Goal: Use online tool/utility: Utilize a website feature to perform a specific function

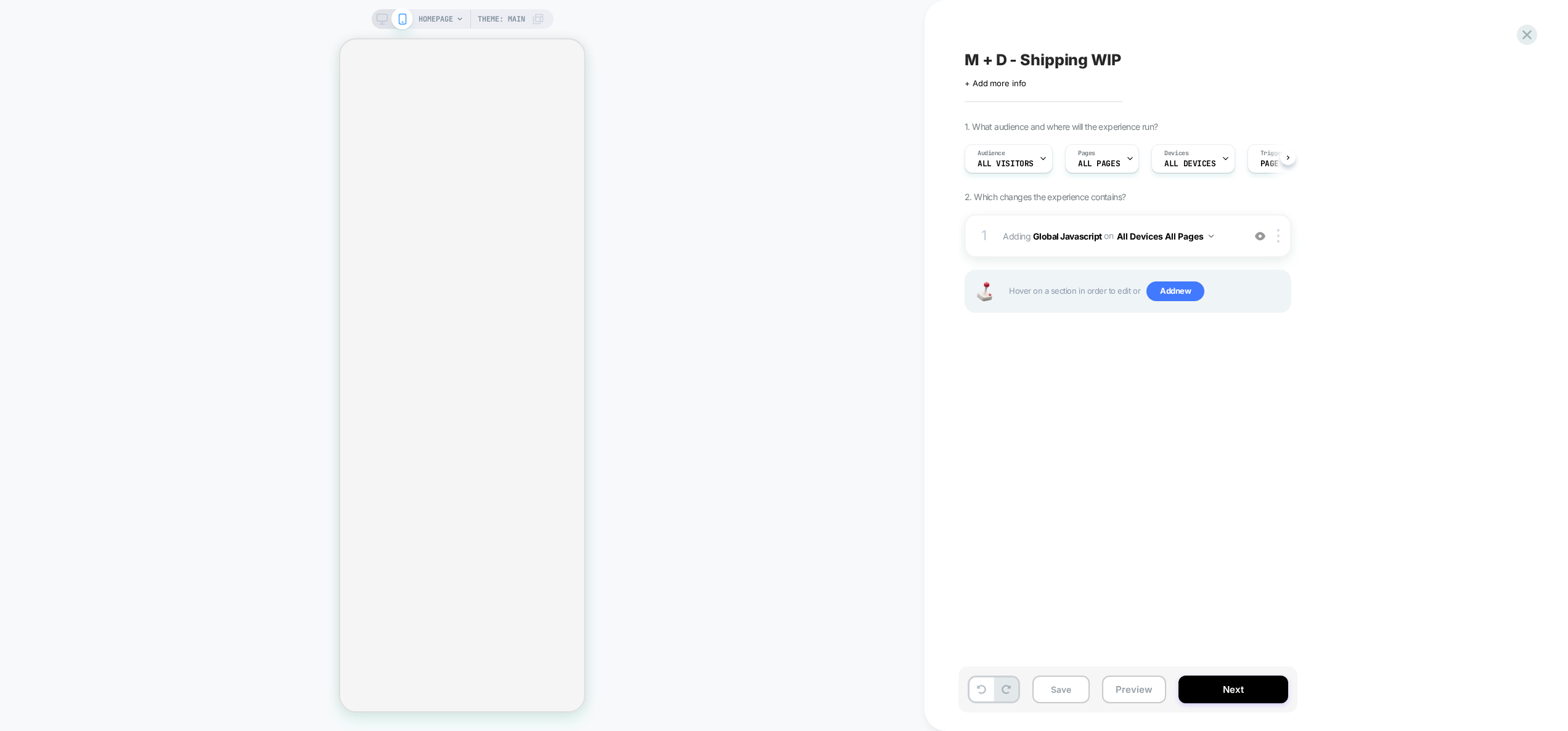
scroll to position [0, 1]
select select "**"
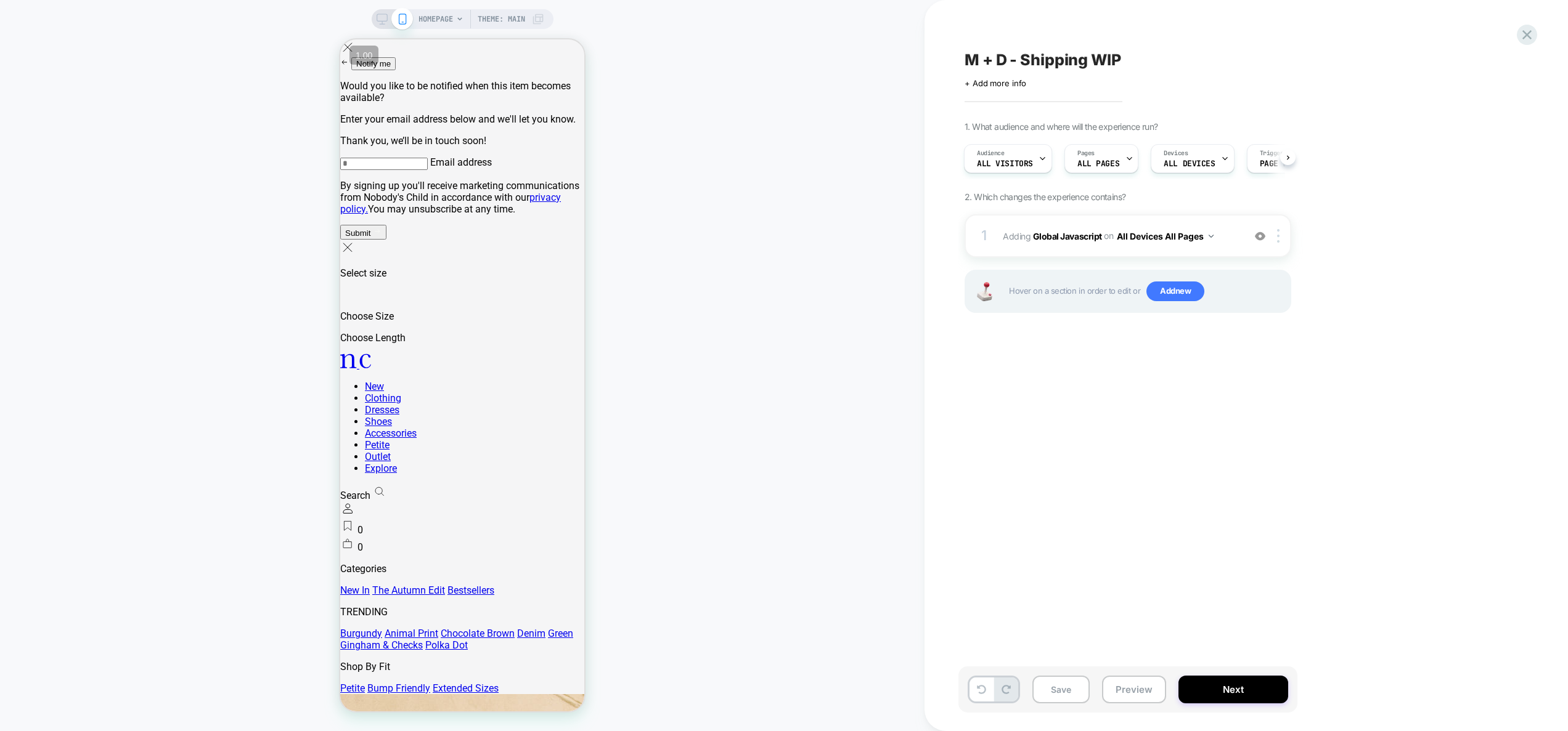
scroll to position [0, 0]
click at [1236, 245] on div "1 Adding Global Javascript on All Devices All Pages Add Before Add After Target…" at bounding box center [1128, 236] width 327 height 43
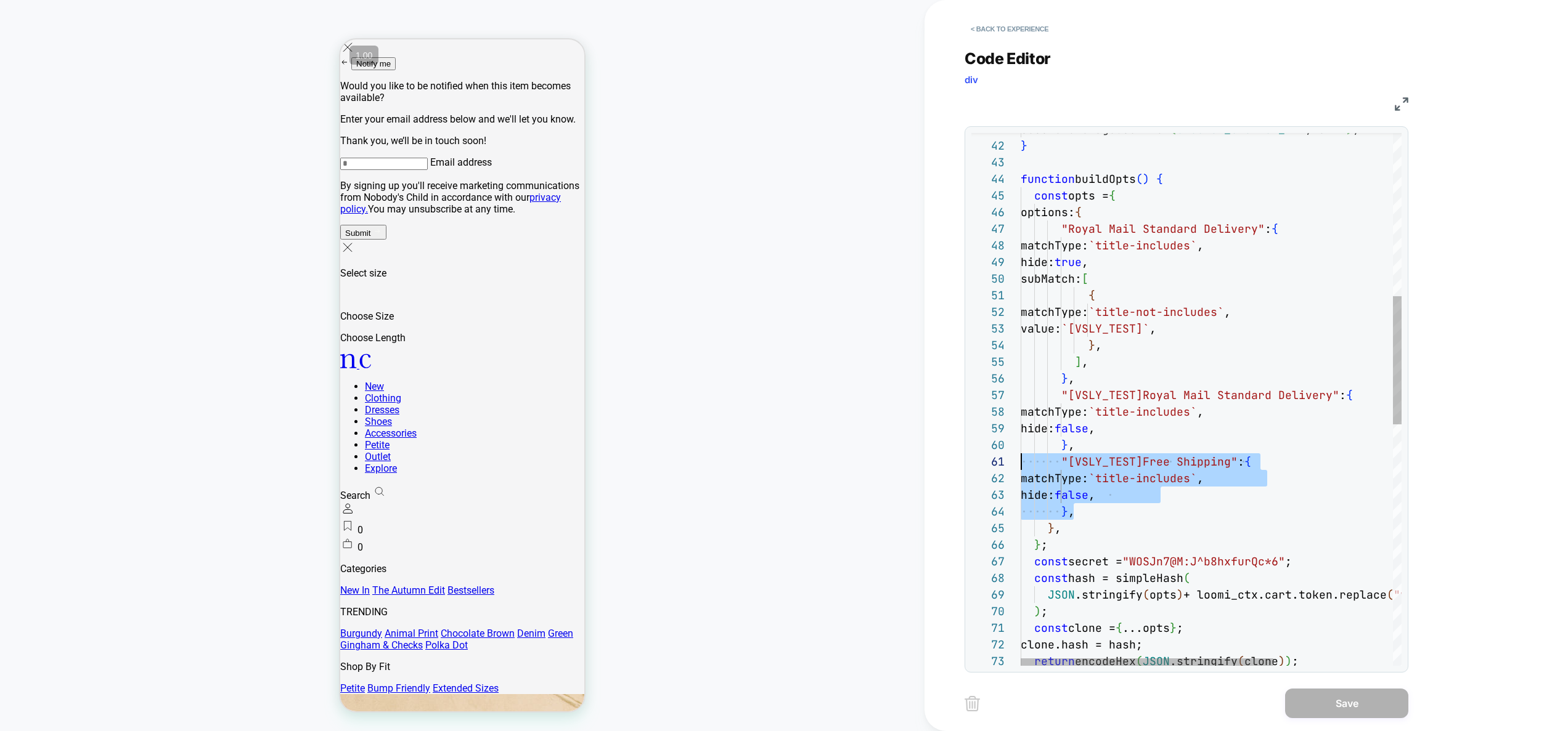
drag, startPoint x: 1048, startPoint y: 508, endPoint x: 996, endPoint y: 463, distance: 68.8
click at [1021, 463] on div "hide: true , subMatch: [ { matchType: `title-not-includes` , value: `[VSLY_TEST…" at bounding box center [1301, 562] width 561 height 2213
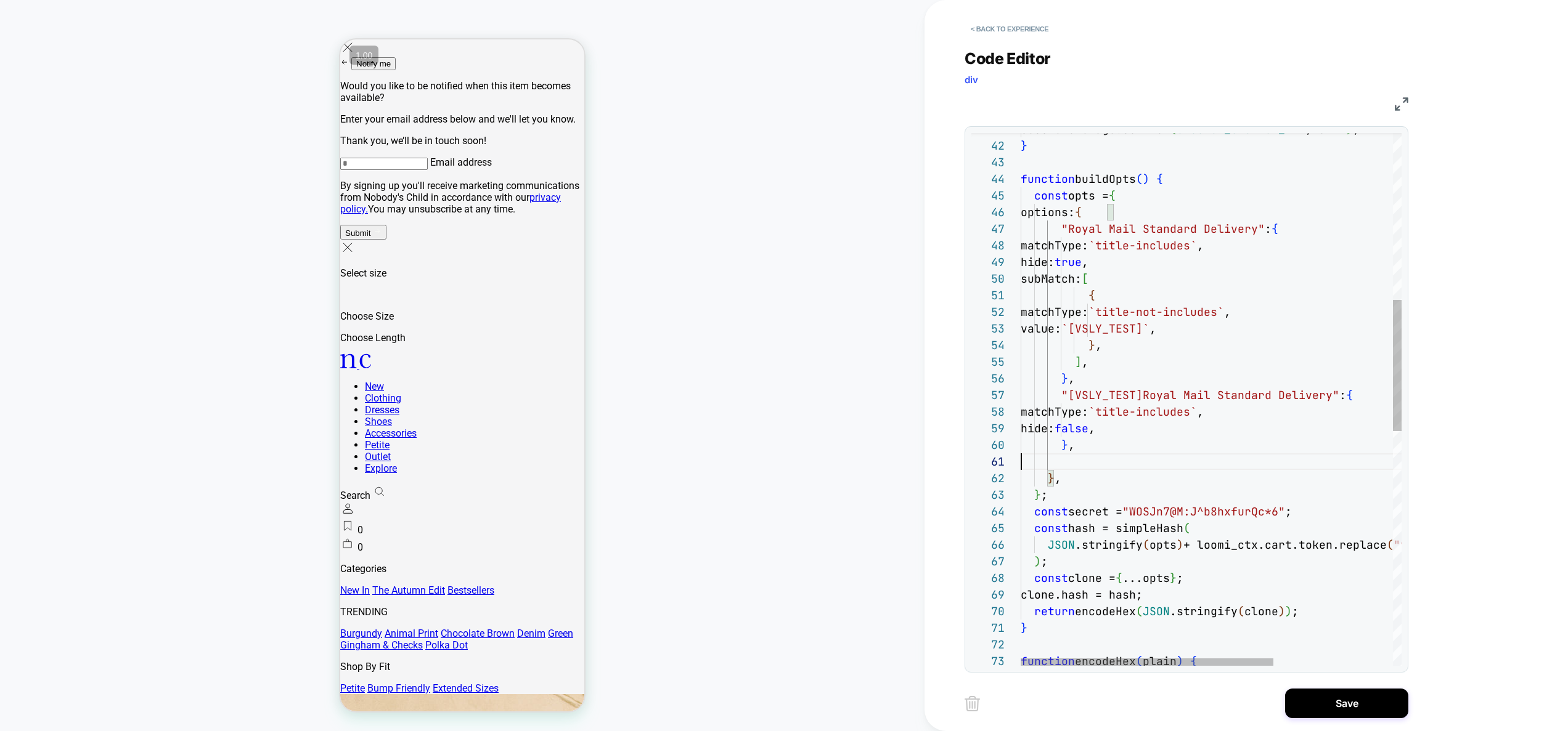
type textarea "**********"
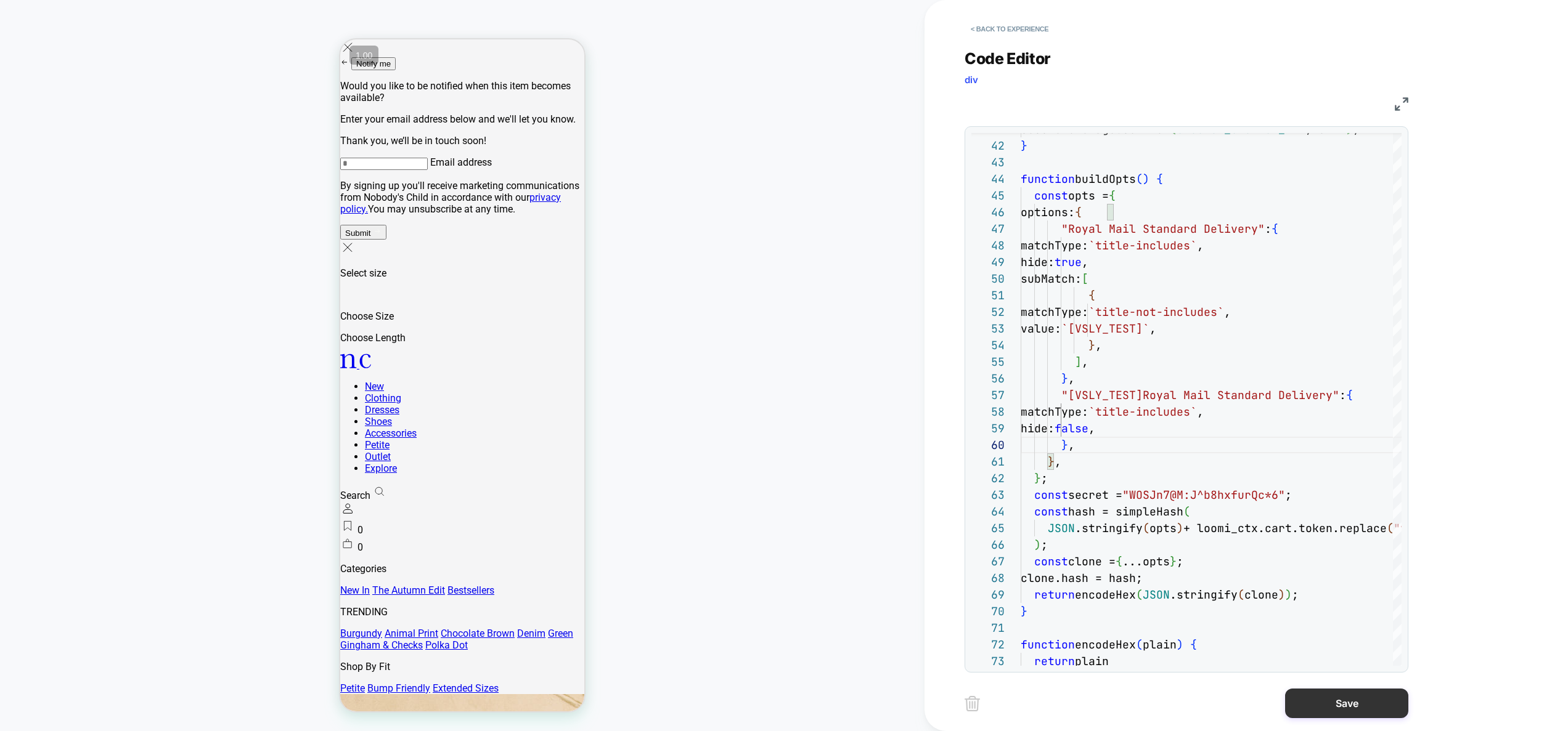
click at [1337, 702] on button "Save" at bounding box center [1347, 703] width 123 height 30
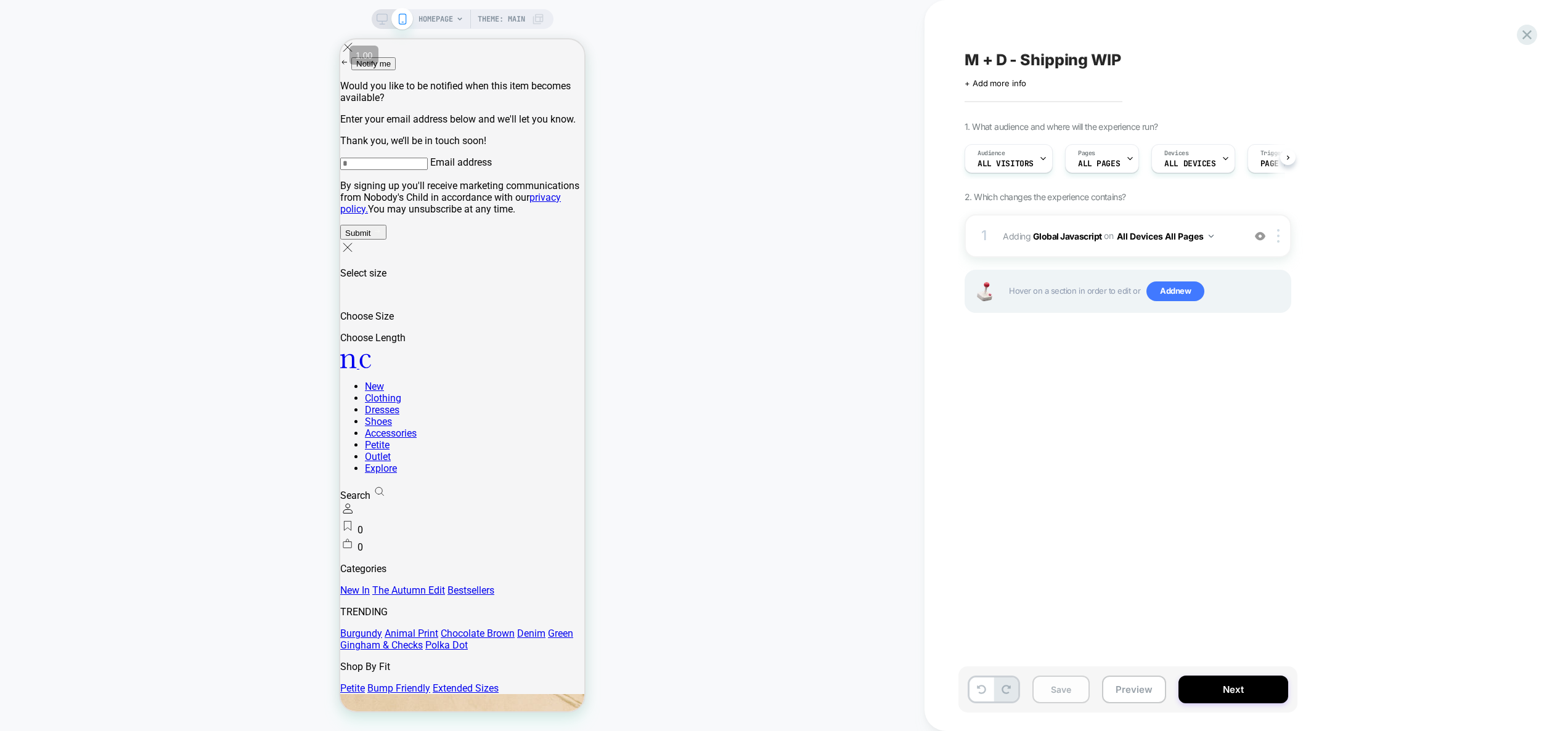
scroll to position [0, 1]
click at [1076, 697] on button "Save" at bounding box center [1060, 690] width 57 height 28
click at [1139, 690] on button "Preview" at bounding box center [1135, 690] width 64 height 28
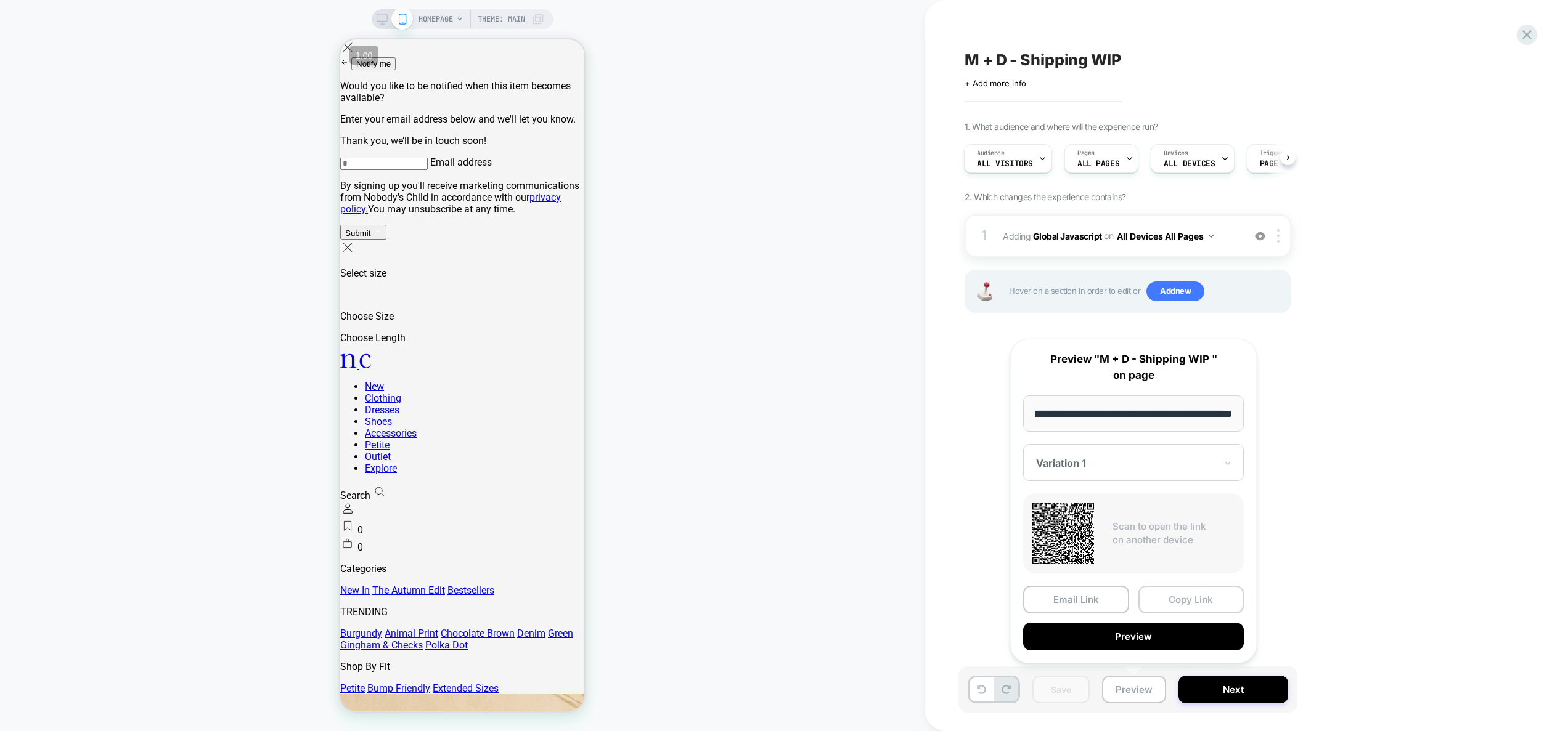
scroll to position [0, 0]
click at [1185, 604] on button "Copy Link" at bounding box center [1191, 600] width 106 height 28
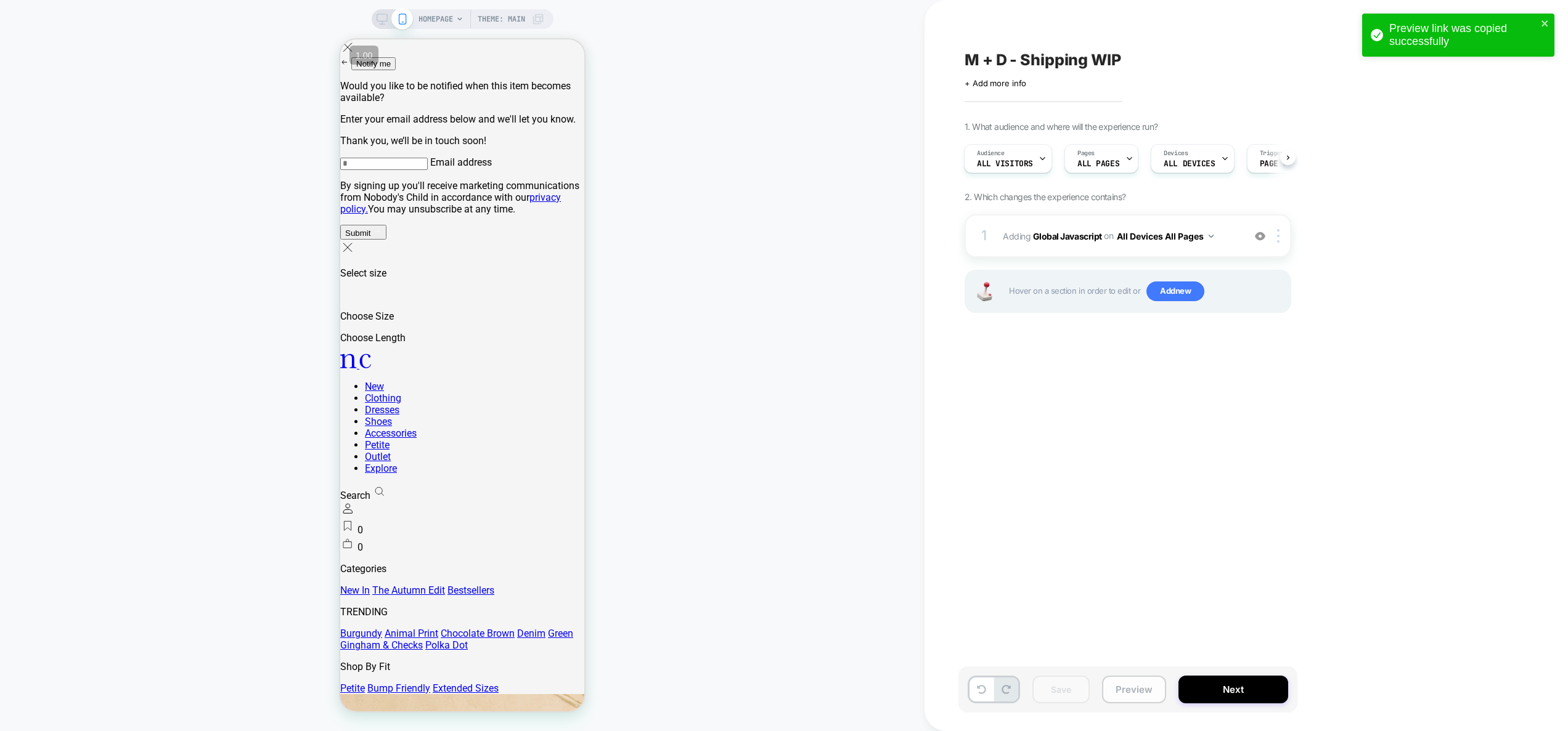
click at [1136, 689] on button "Preview" at bounding box center [1135, 690] width 64 height 28
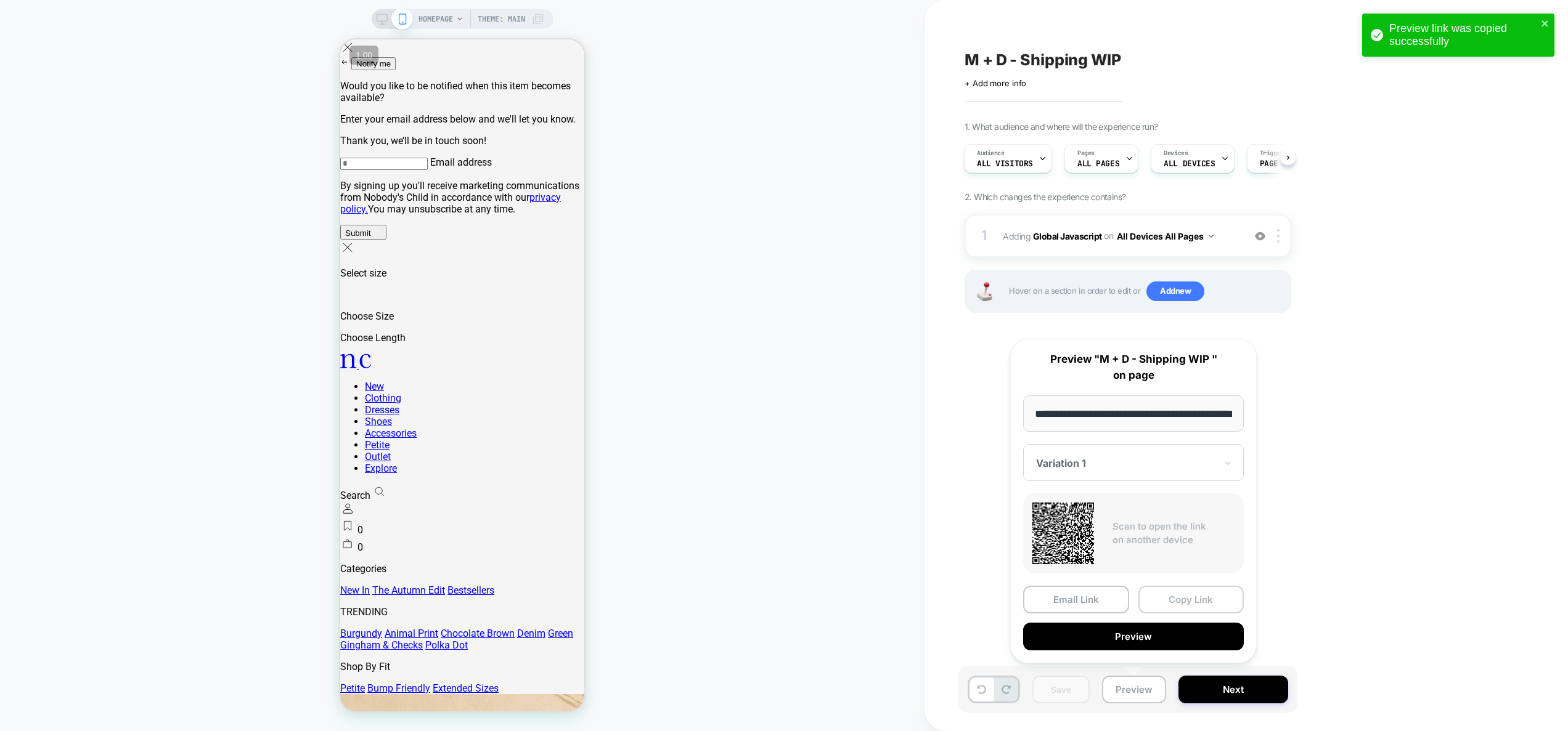
click at [1183, 600] on button "Copy Link" at bounding box center [1191, 600] width 106 height 28
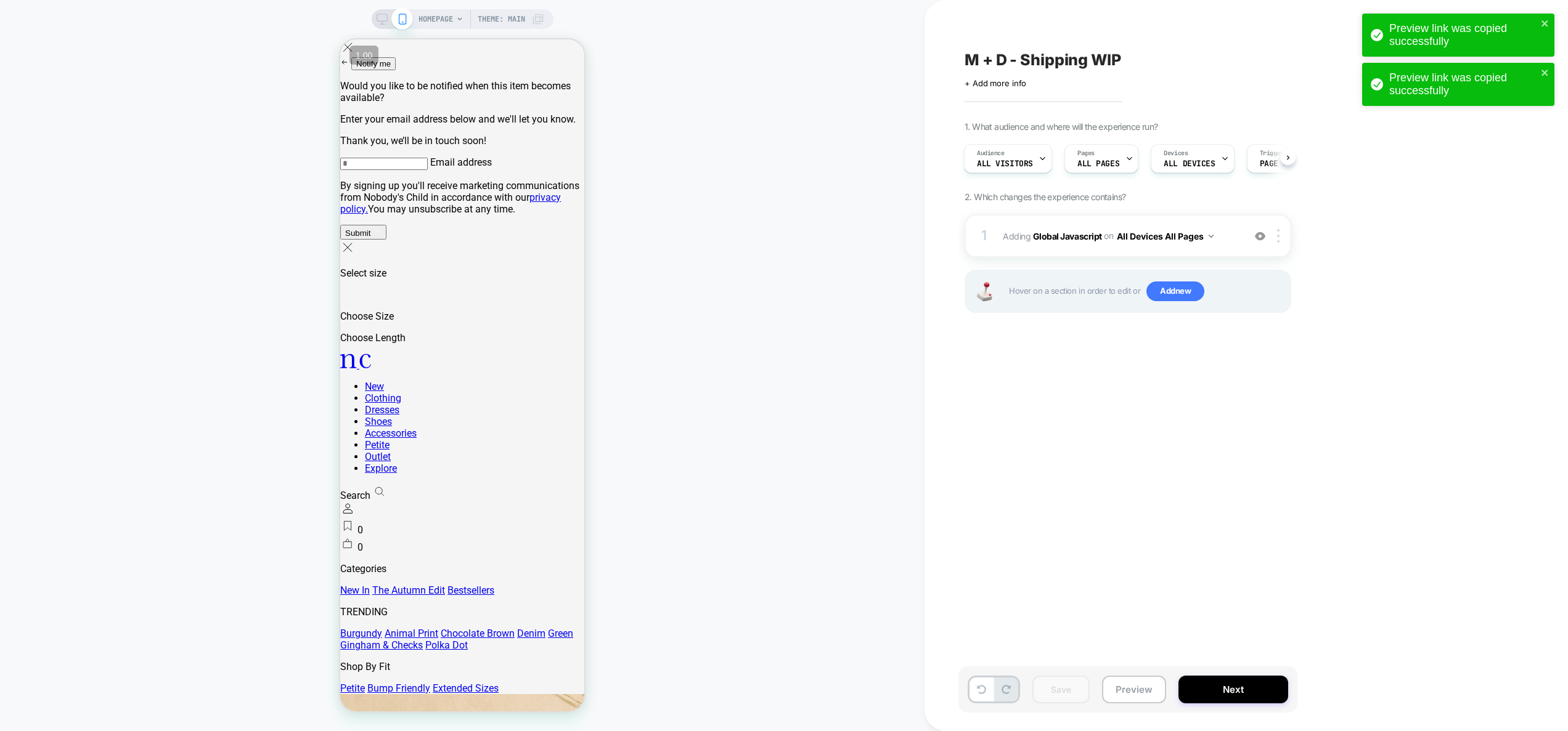
click at [1338, 576] on div "M + D - Shipping WIP Click to edit experience details + Add more info 1. What a…" at bounding box center [1190, 366] width 462 height 707
click at [1236, 246] on div "1 Adding Global Javascript on All Devices All Pages Add Before Add After Target…" at bounding box center [1128, 236] width 327 height 43
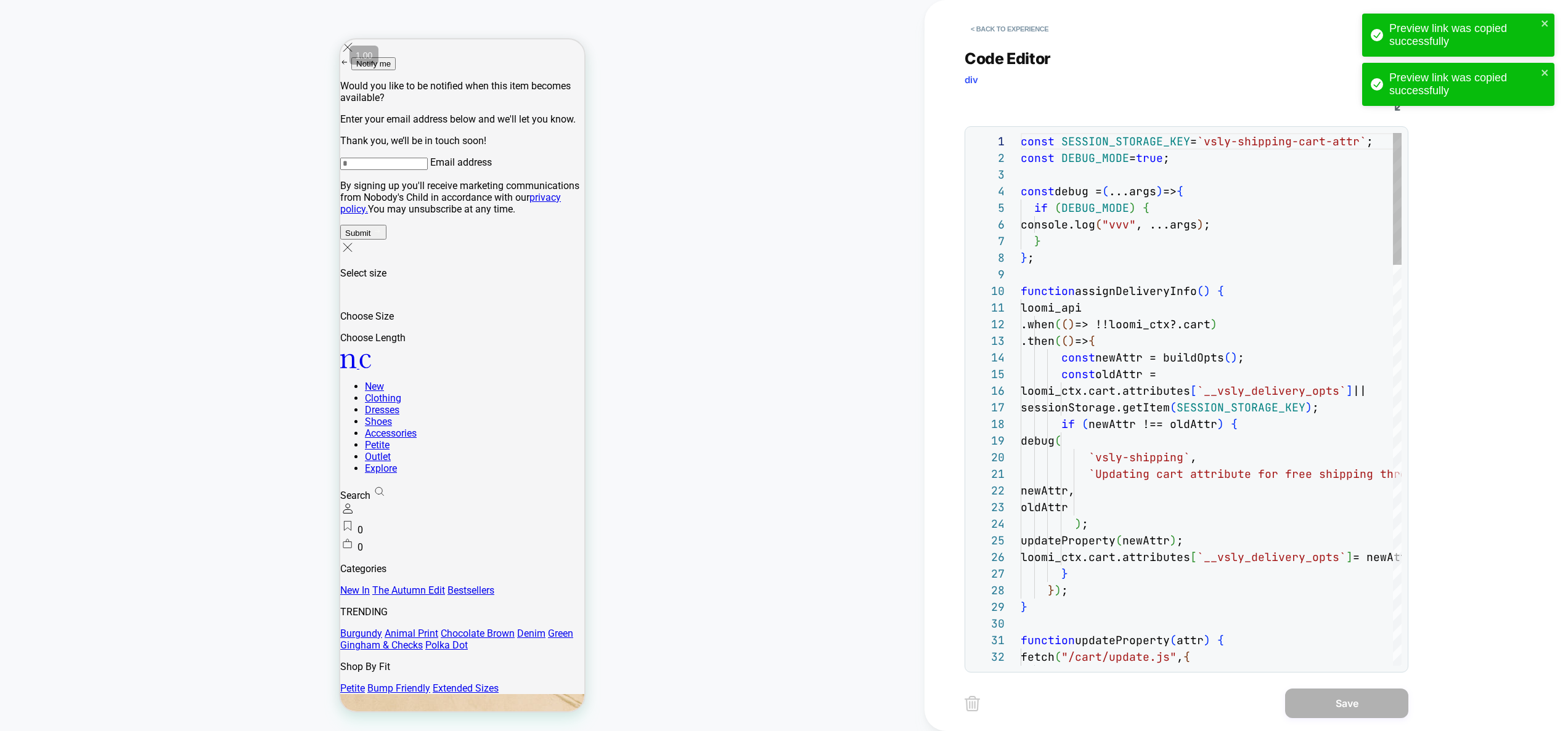
scroll to position [166, 0]
